Goal: Transaction & Acquisition: Subscribe to service/newsletter

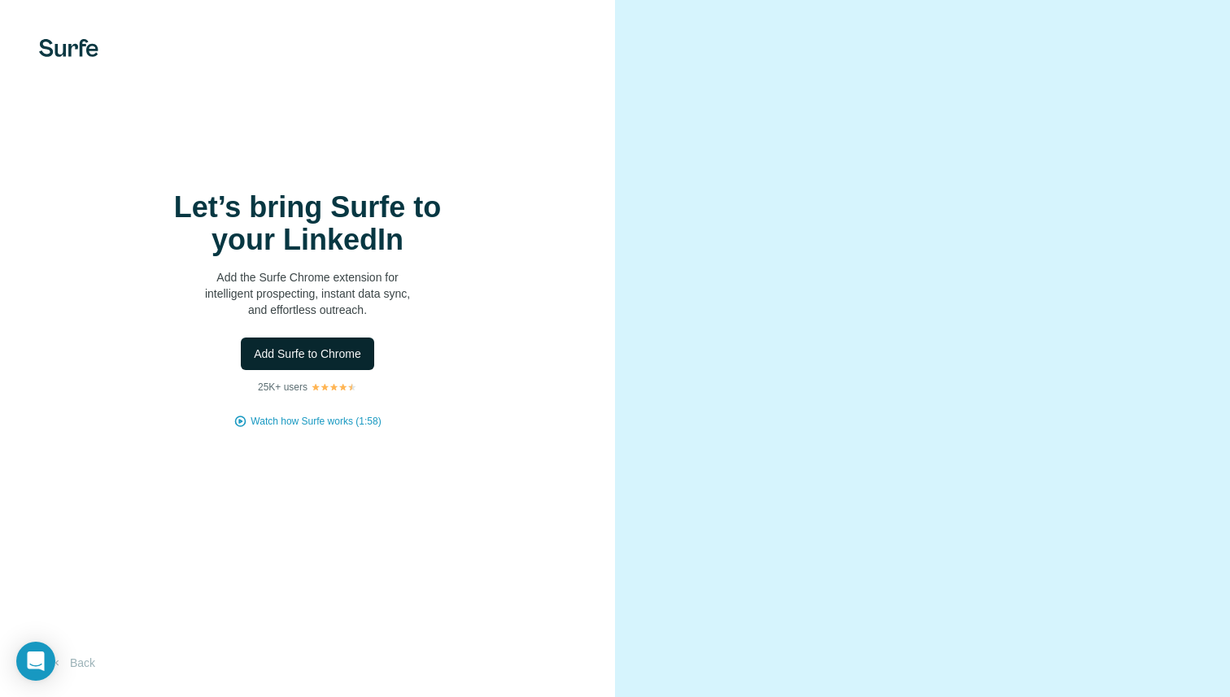
click at [329, 361] on button "Add Surfe to Chrome" at bounding box center [307, 354] width 133 height 33
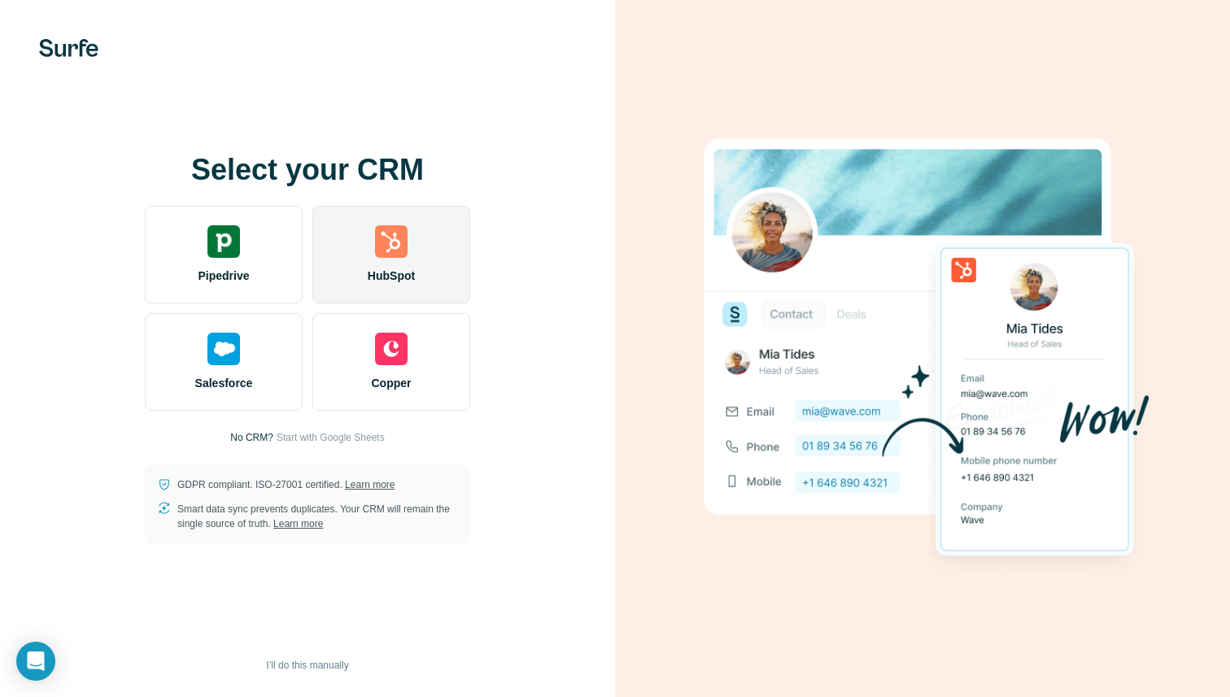
click at [375, 238] on img at bounding box center [391, 241] width 33 height 33
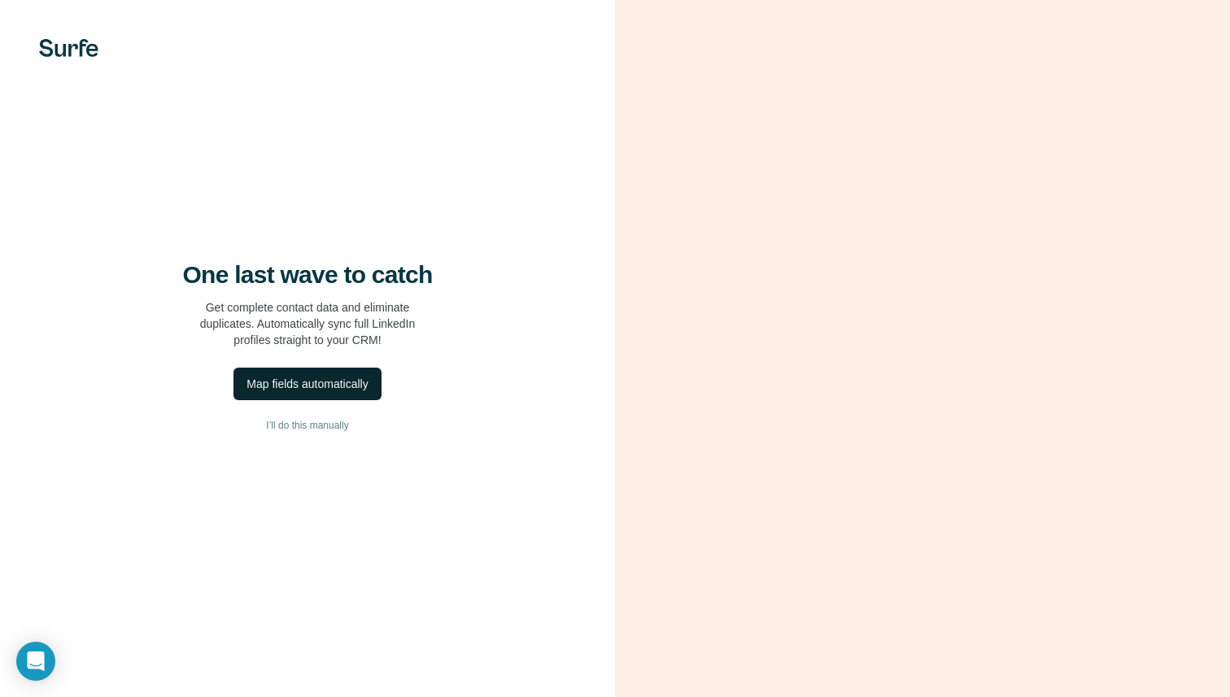
click at [305, 386] on div "Map fields automatically" at bounding box center [306, 384] width 121 height 16
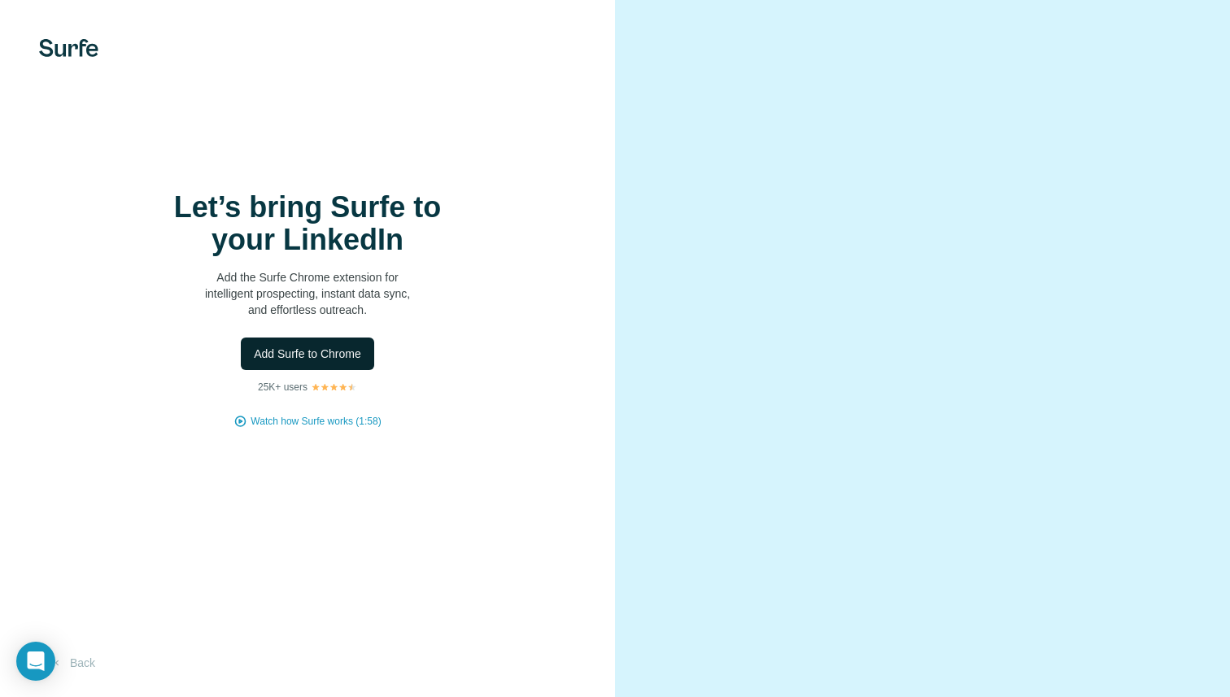
click at [342, 364] on button "Add Surfe to Chrome" at bounding box center [307, 354] width 133 height 33
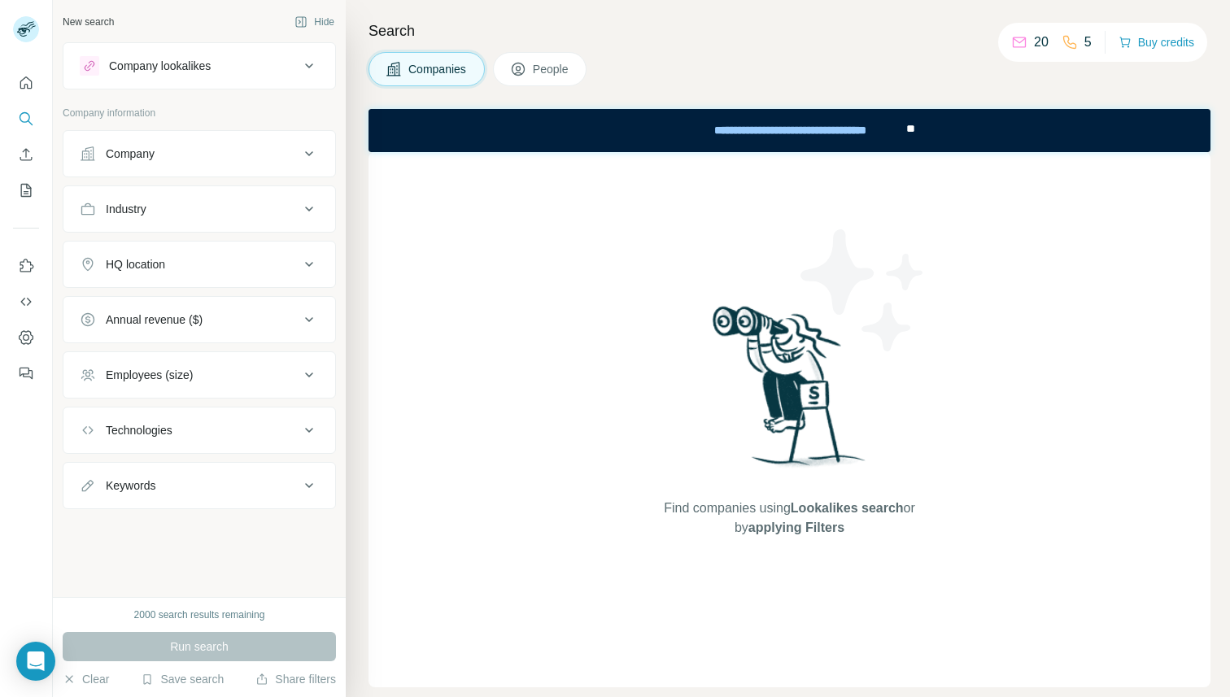
click at [212, 150] on div "Company" at bounding box center [190, 154] width 220 height 16
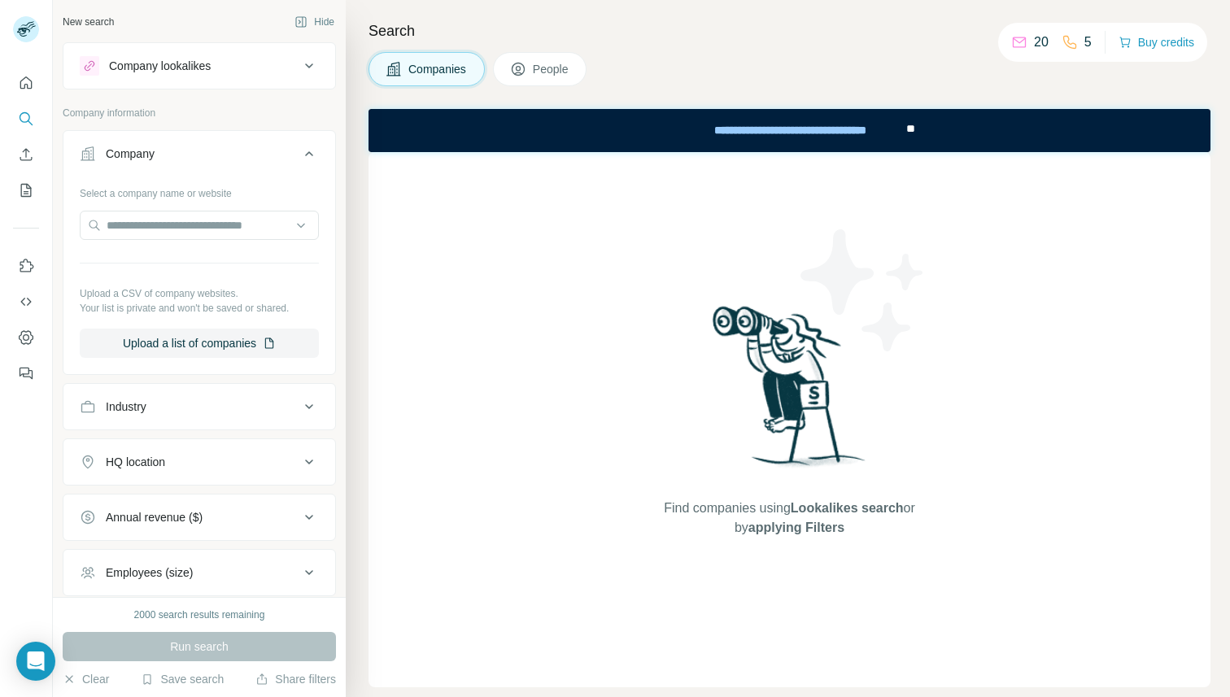
click at [226, 154] on div "Company" at bounding box center [190, 154] width 220 height 16
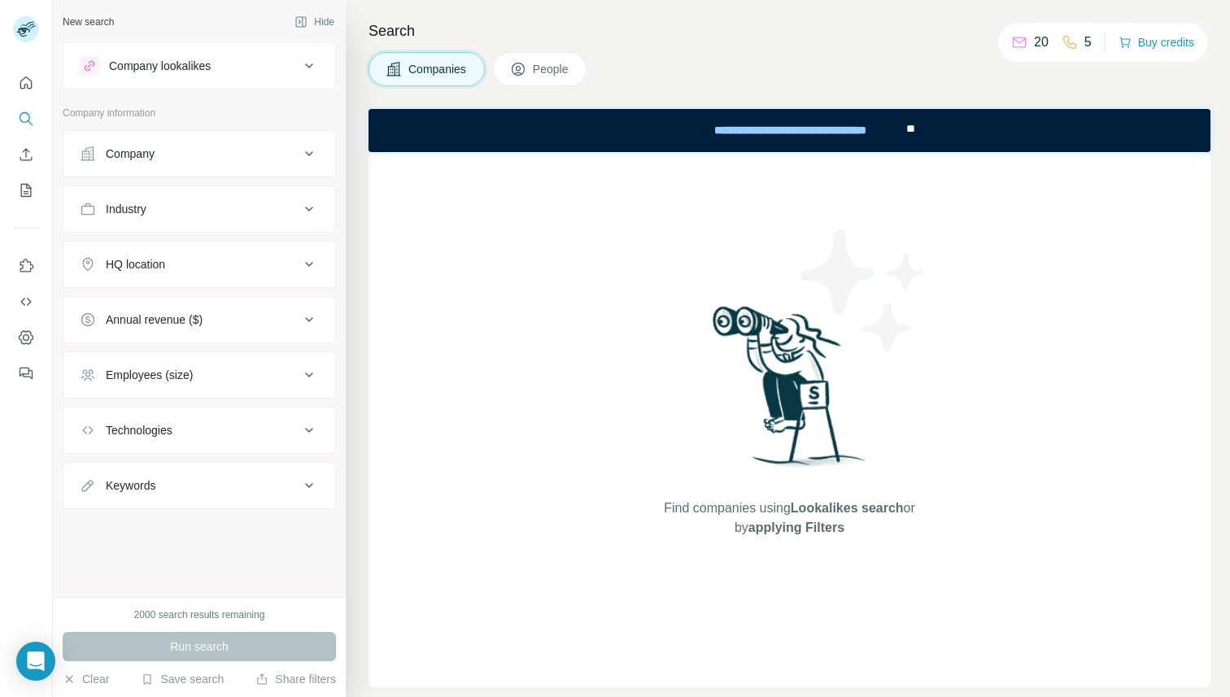
click at [225, 208] on div "Industry" at bounding box center [190, 209] width 220 height 16
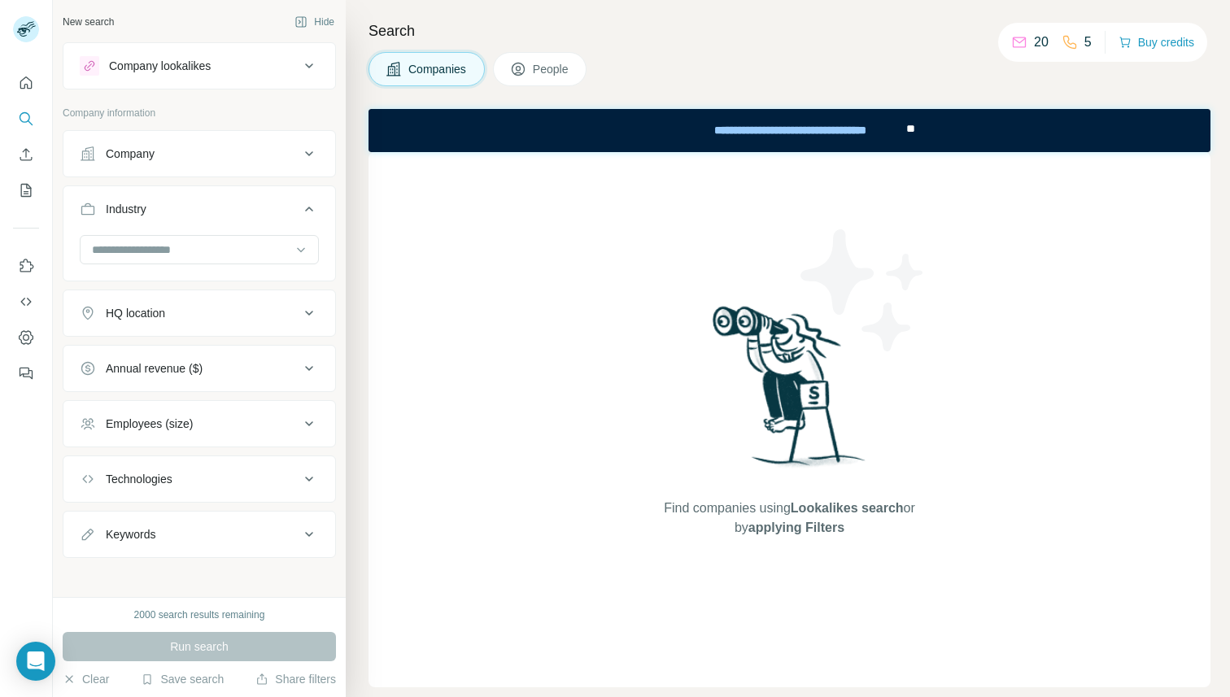
click at [253, 211] on div "Industry" at bounding box center [190, 209] width 220 height 16
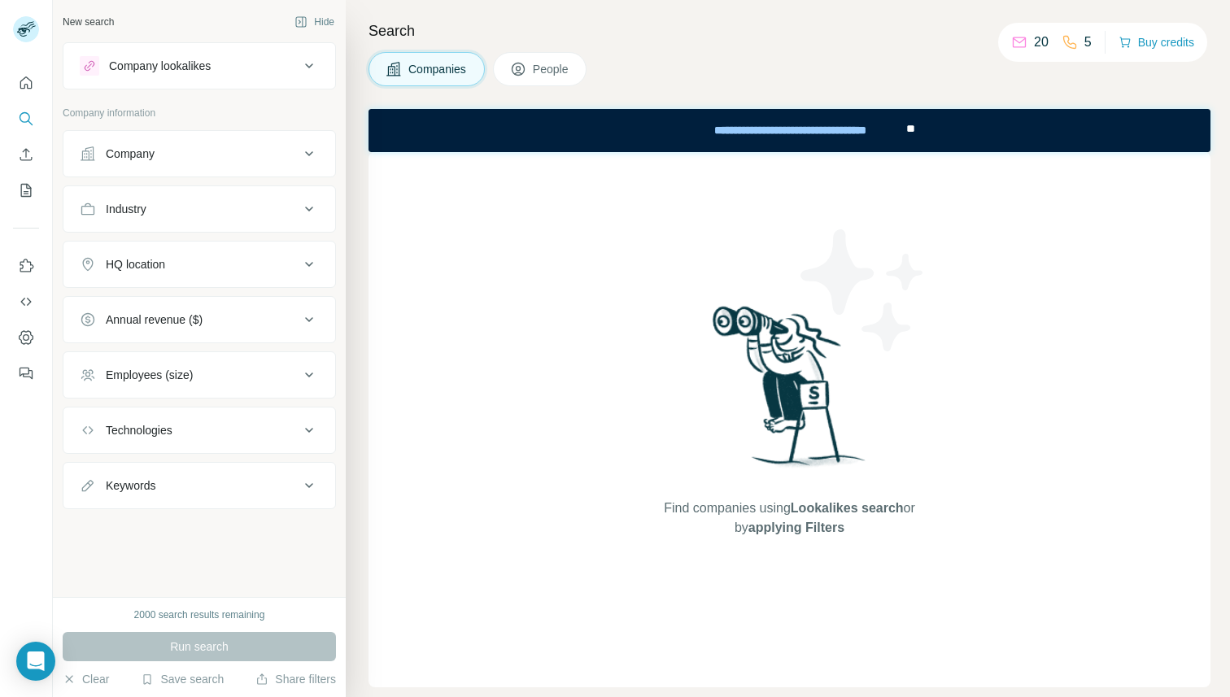
click at [205, 264] on div "HQ location" at bounding box center [190, 264] width 220 height 16
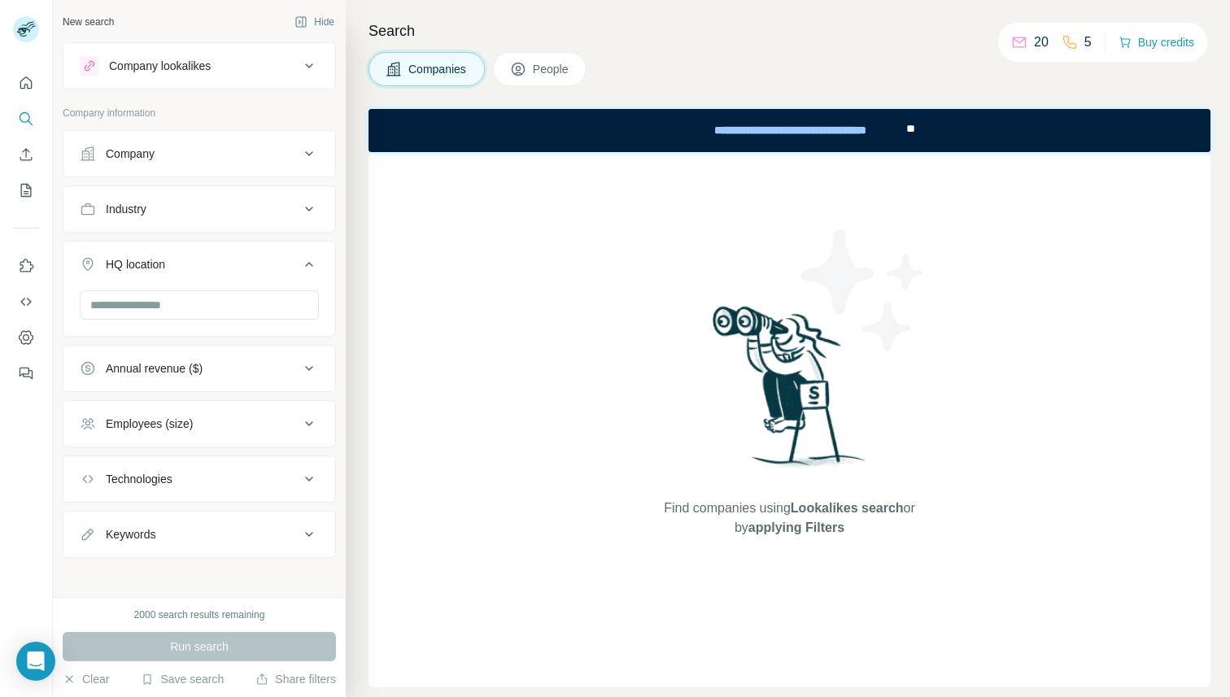
click at [205, 264] on div "HQ location" at bounding box center [190, 264] width 220 height 16
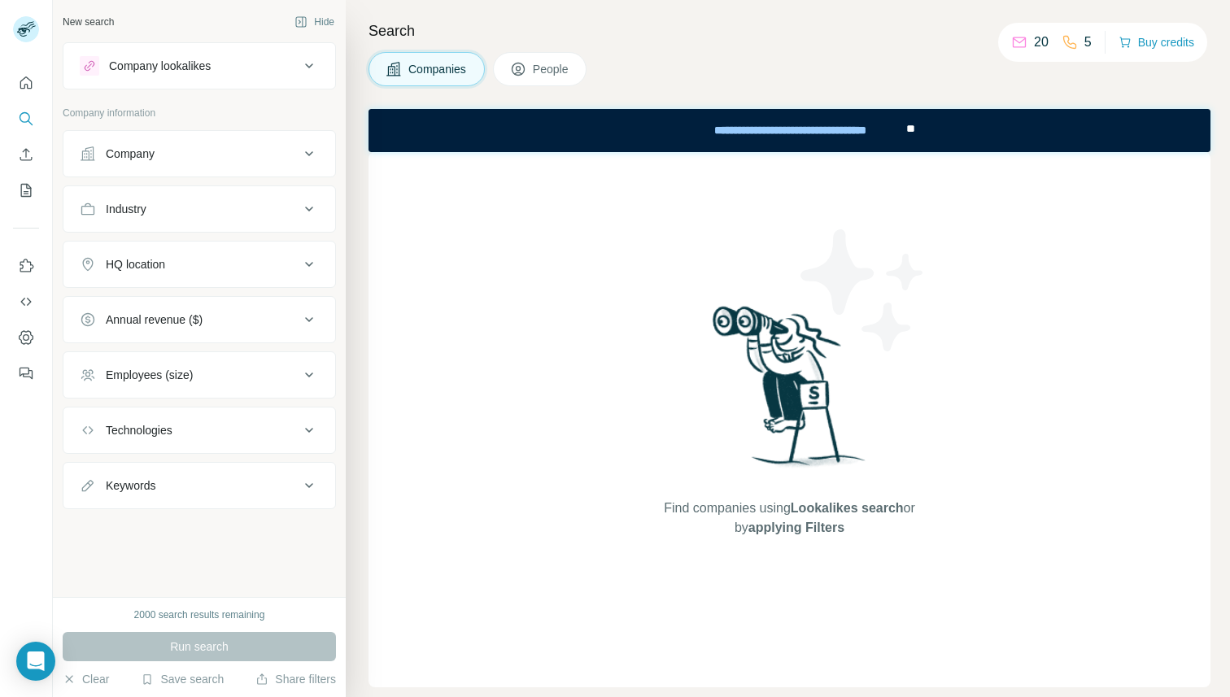
click at [252, 319] on div "Annual revenue ($)" at bounding box center [190, 320] width 220 height 16
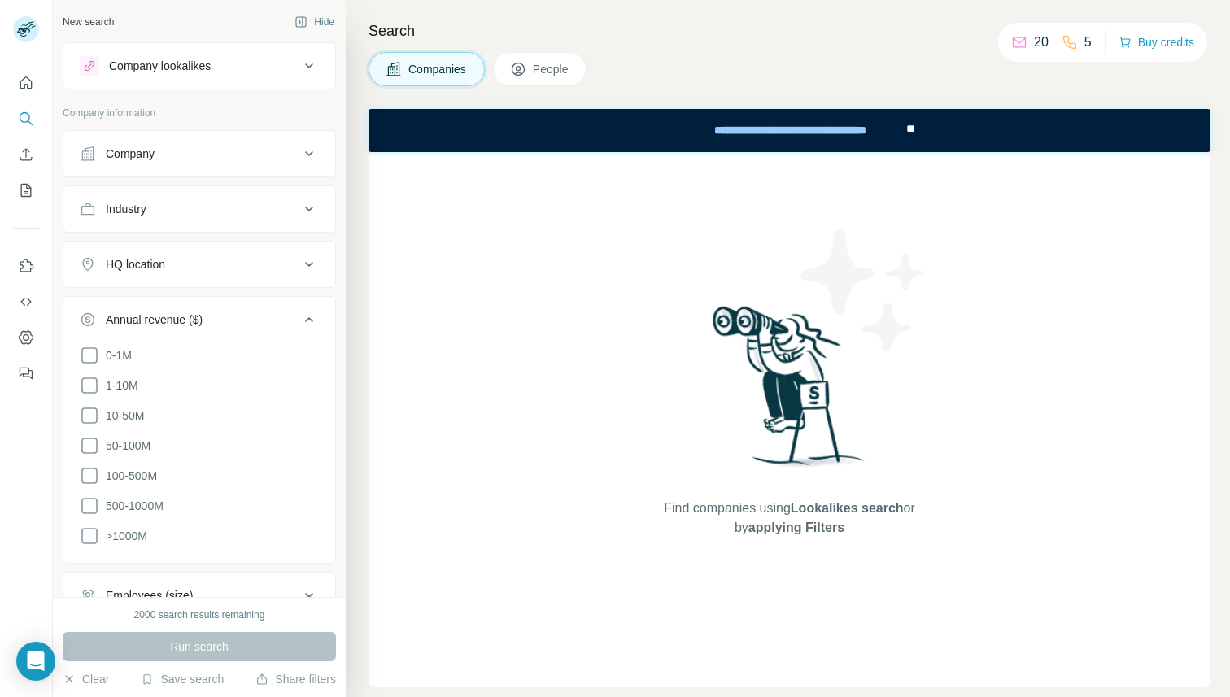
click at [252, 319] on div "Annual revenue ($)" at bounding box center [190, 320] width 220 height 16
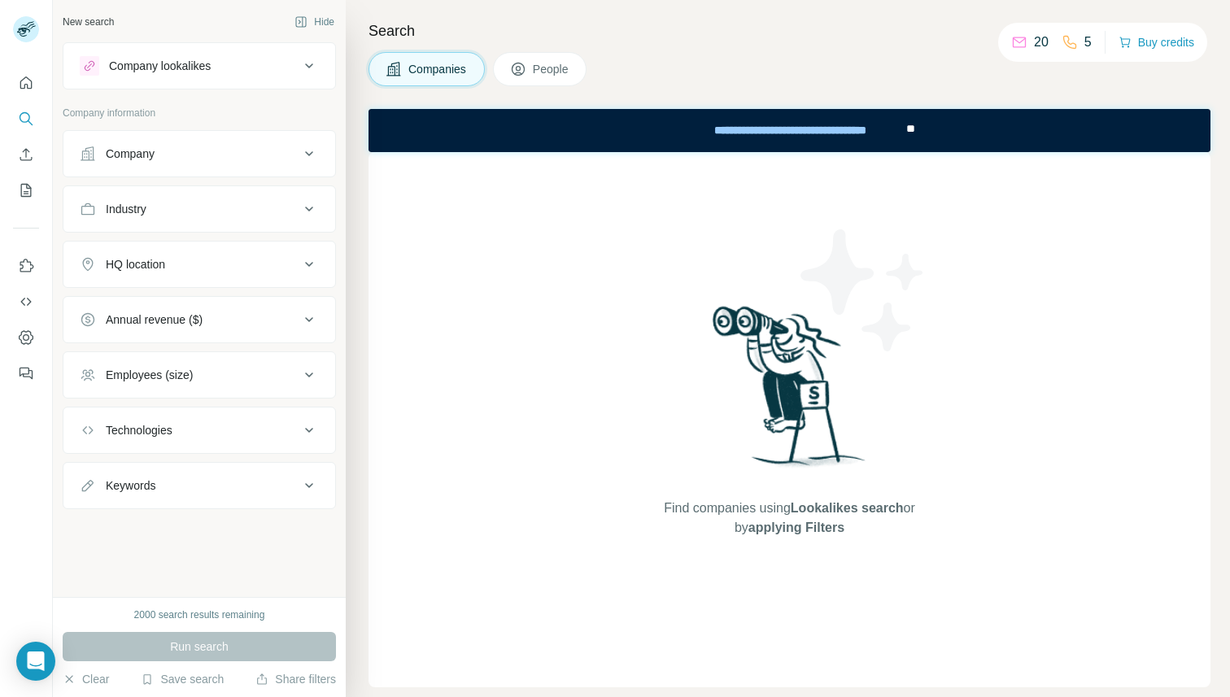
click at [252, 319] on div "Annual revenue ($)" at bounding box center [190, 320] width 220 height 16
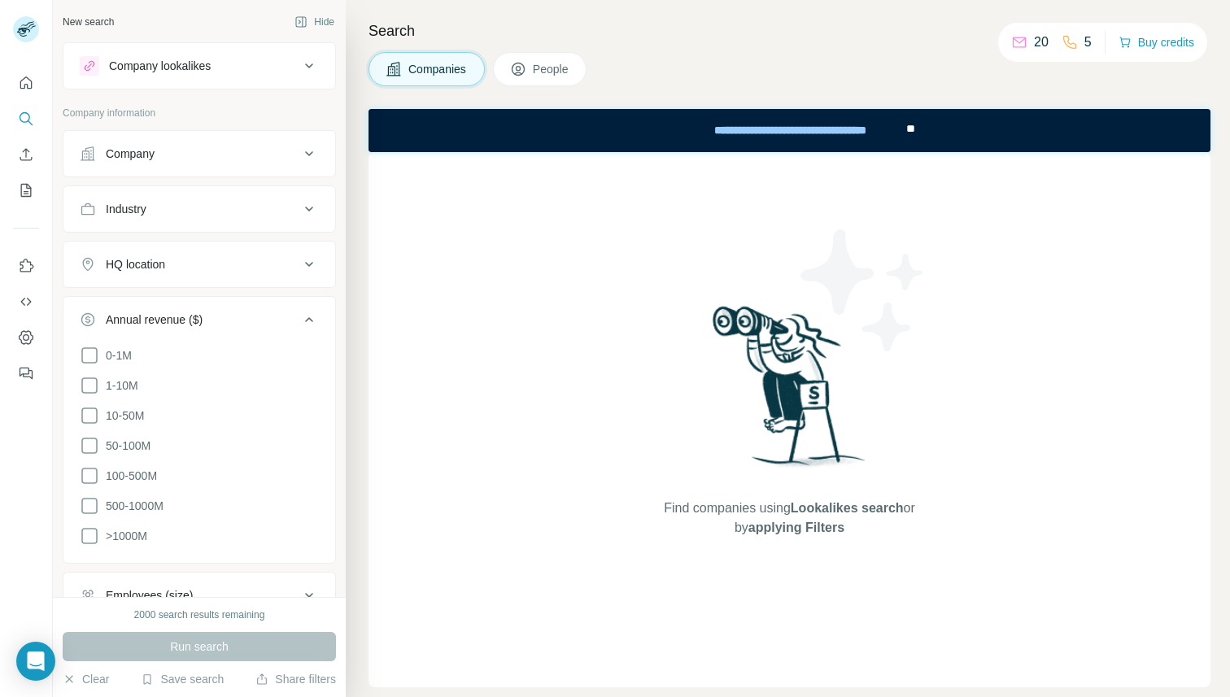
click at [252, 319] on div "Annual revenue ($)" at bounding box center [190, 320] width 220 height 16
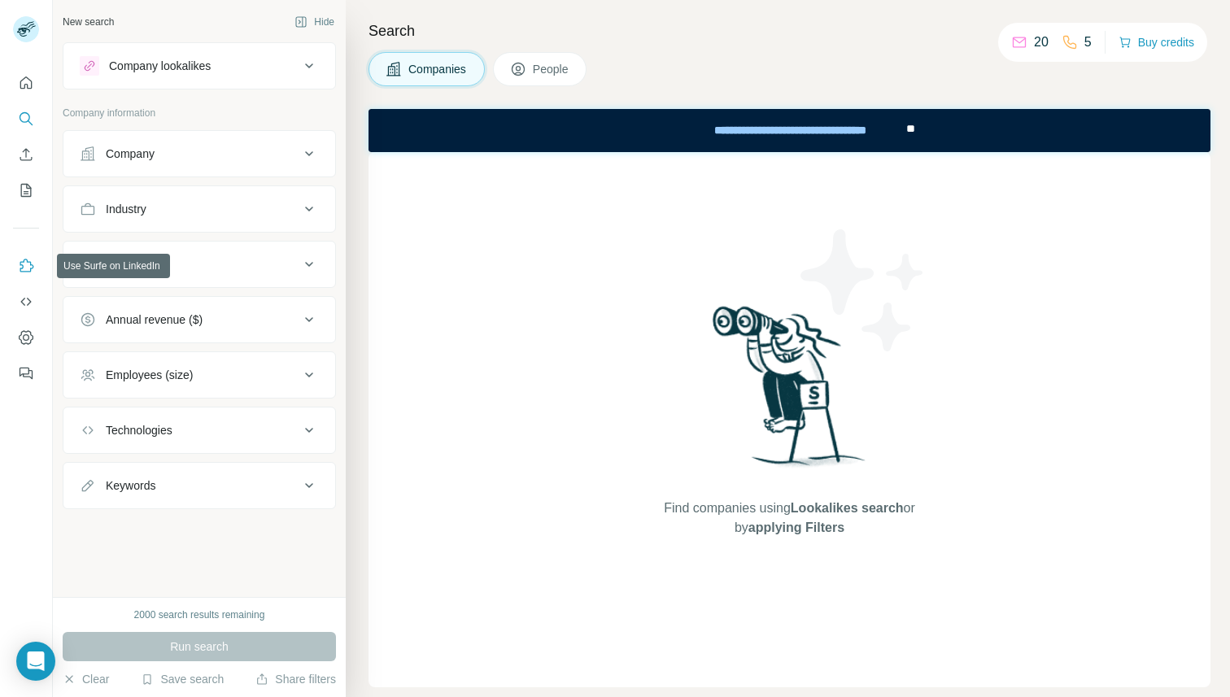
click at [15, 263] on button "Use Surfe on LinkedIn" at bounding box center [26, 265] width 26 height 29
click at [33, 270] on icon "Use Surfe on LinkedIn" at bounding box center [26, 266] width 16 height 16
